Goal: Find specific page/section: Find specific page/section

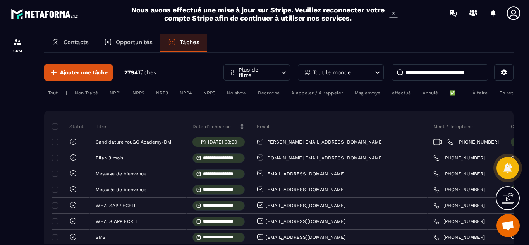
click at [75, 40] on p "Contacts" at bounding box center [75, 42] width 25 height 7
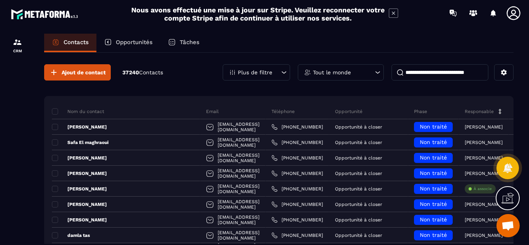
click at [511, 14] on icon at bounding box center [513, 12] width 15 height 15
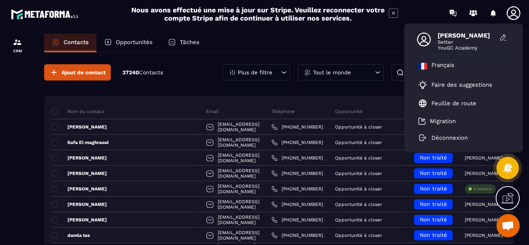
click at [511, 14] on icon at bounding box center [513, 12] width 15 height 15
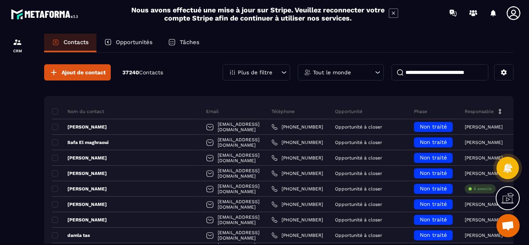
click at [501, 113] on icon at bounding box center [500, 111] width 3 height 5
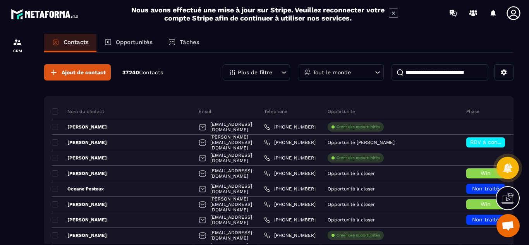
click at [283, 73] on icon at bounding box center [284, 72] width 5 height 2
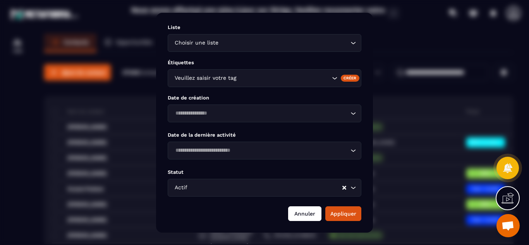
click at [311, 209] on button "Annuler" at bounding box center [304, 213] width 33 height 15
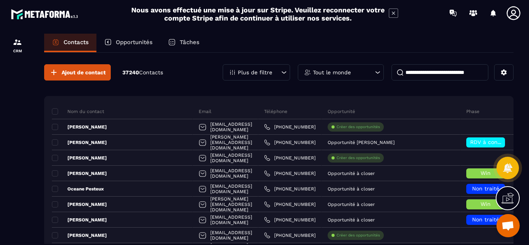
click at [376, 74] on icon at bounding box center [378, 73] width 8 height 8
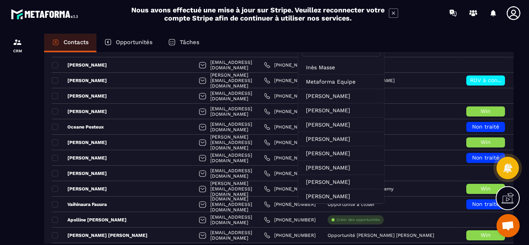
scroll to position [46, 0]
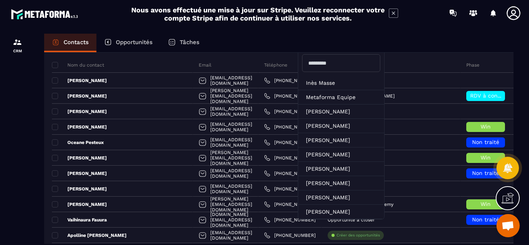
click at [340, 63] on input "text" at bounding box center [341, 63] width 78 height 18
click at [439, 39] on div "Contacts Opportunités Tâches" at bounding box center [278, 43] width 469 height 19
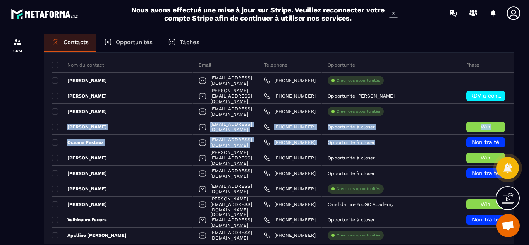
drag, startPoint x: 526, startPoint y: 108, endPoint x: 526, endPoint y: 143, distance: 34.8
click at [526, 143] on section "CRM Contacts Opportunités Tâches Ajout de contact 37240 Contacts Plus de filtre…" at bounding box center [264, 146] width 529 height 241
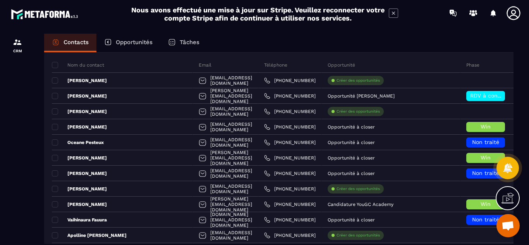
click at [523, 72] on section "CRM Contacts Opportunités Tâches Ajout de contact 37240 Contacts Plus de filtre…" at bounding box center [264, 146] width 529 height 241
drag, startPoint x: 526, startPoint y: 44, endPoint x: 528, endPoint y: 51, distance: 7.2
click at [528, 51] on section "CRM Contacts Opportunités Tâches Ajout de contact 37240 Contacts Plus de filtre…" at bounding box center [264, 146] width 529 height 241
click at [528, 39] on section "CRM Contacts Opportunités Tâches Ajout de contact 37240 Contacts Plus de filtre…" at bounding box center [264, 146] width 529 height 241
click at [527, 241] on section "CRM Contacts Opportunités Tâches Ajout de contact 37240 Contacts Plus de filtre…" at bounding box center [264, 146] width 529 height 241
